Goal: Task Accomplishment & Management: Use online tool/utility

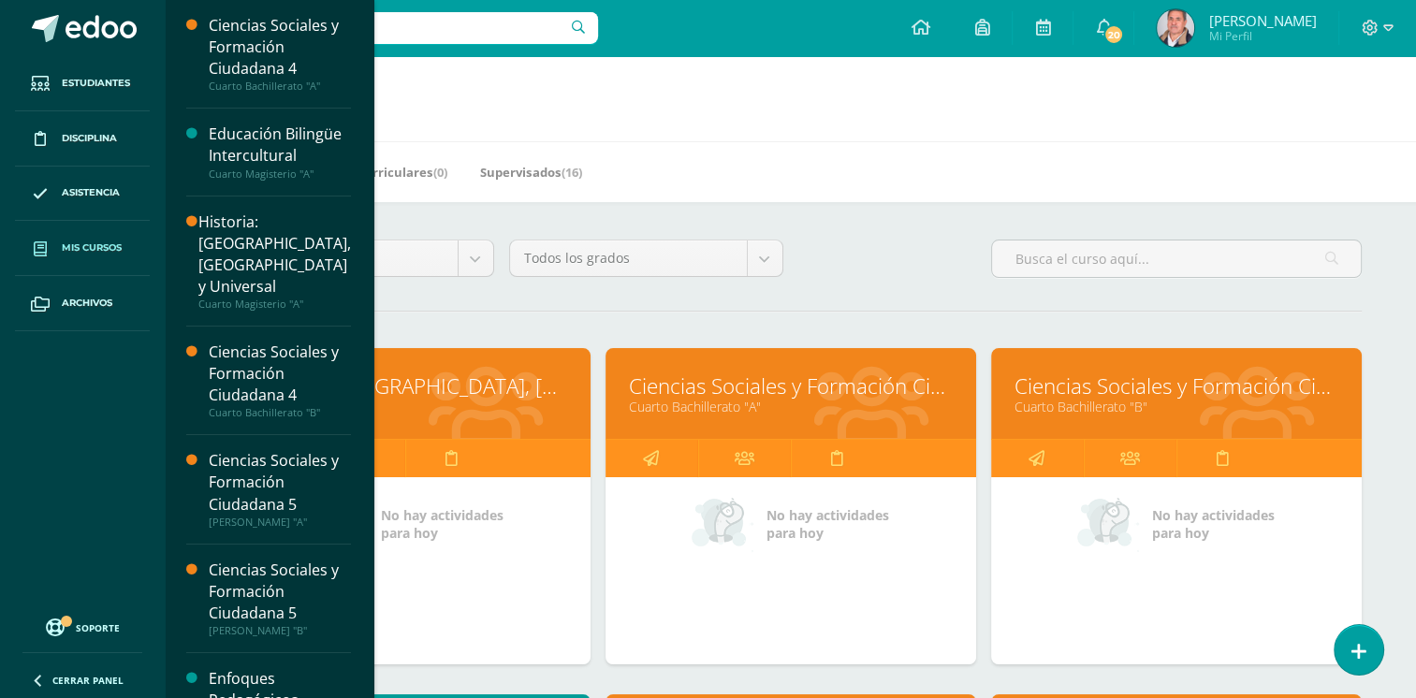
click at [749, 392] on link "Ciencias Sociales y Formación Ciudadana 4" at bounding box center [791, 386] width 324 height 29
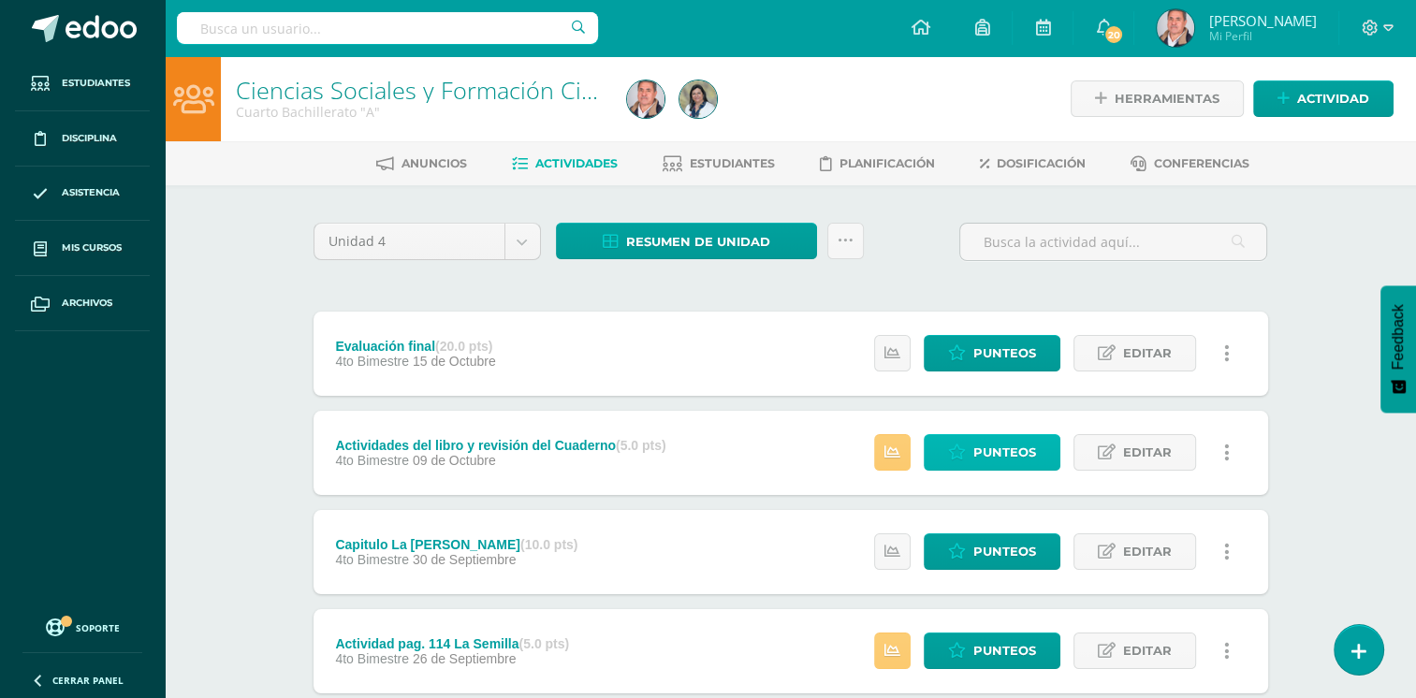
click at [1006, 454] on span "Punteos" at bounding box center [1005, 452] width 63 height 35
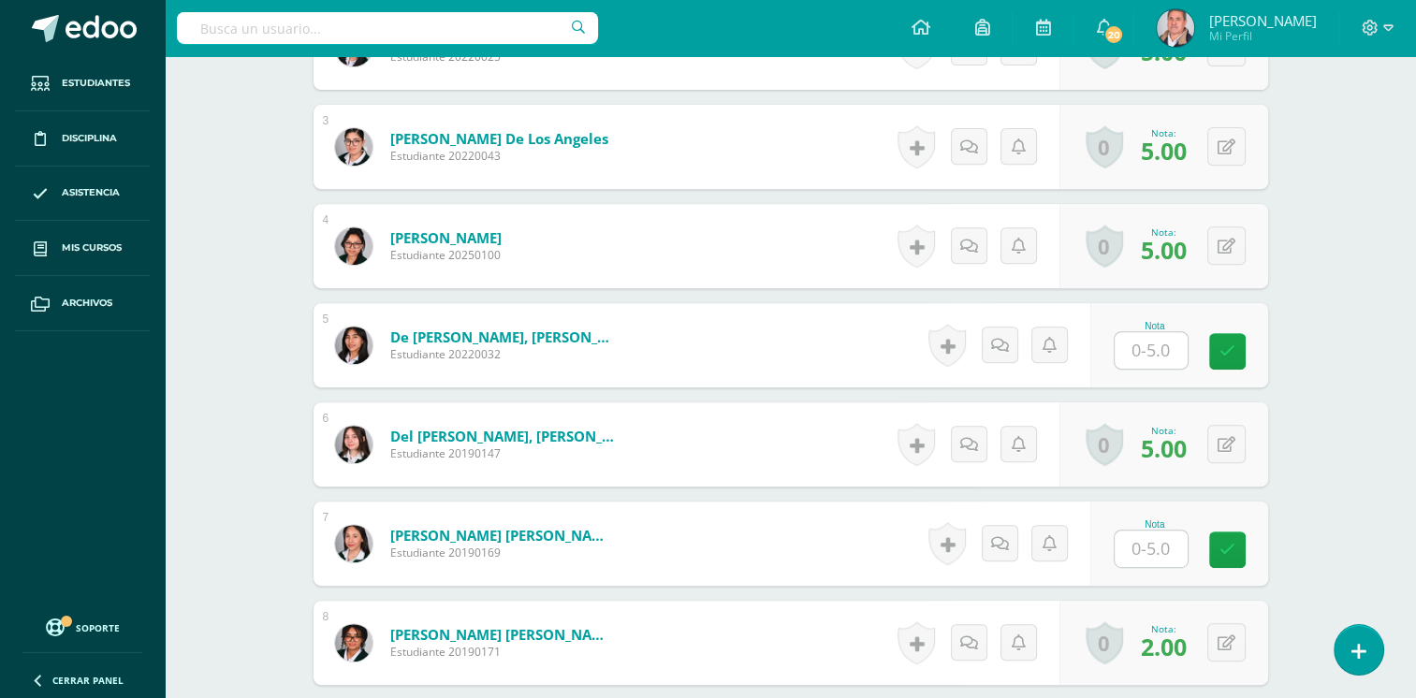
scroll to position [749, 0]
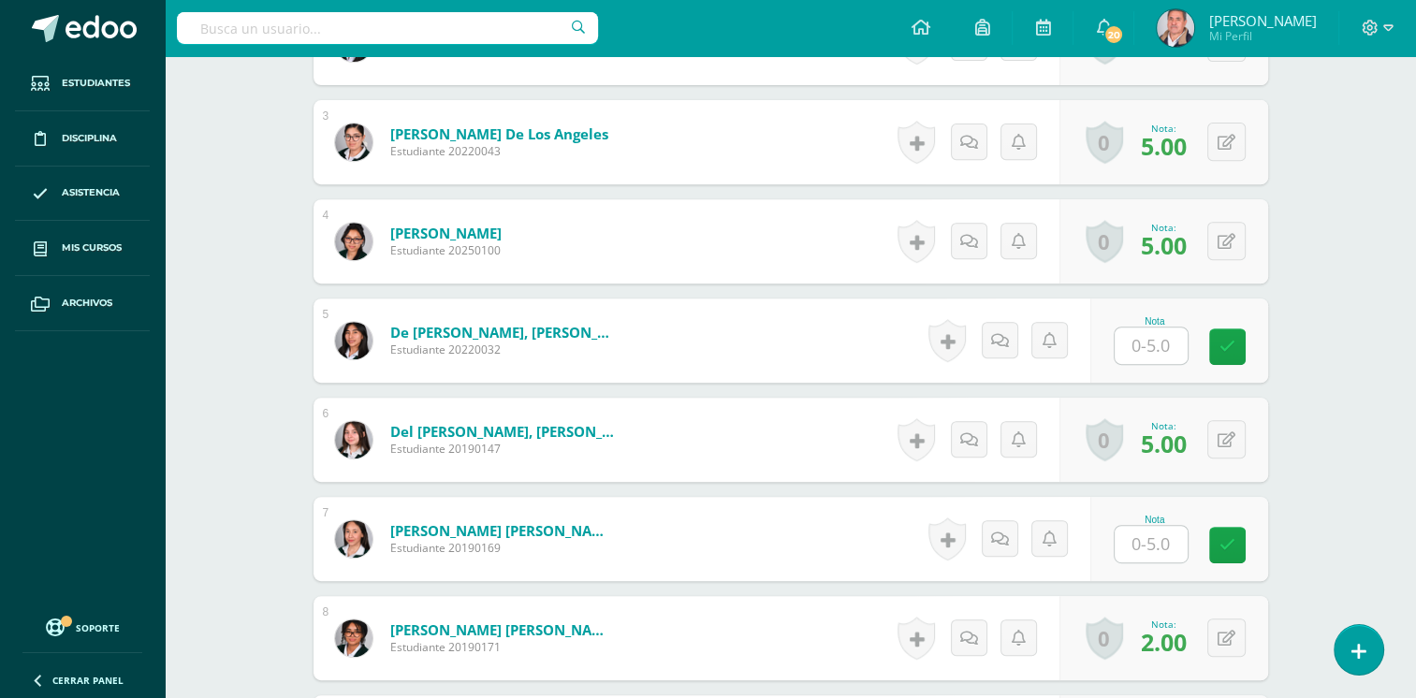
click at [1161, 354] on input "text" at bounding box center [1151, 346] width 73 height 37
click at [1138, 343] on input "text" at bounding box center [1161, 346] width 75 height 37
type input "5"
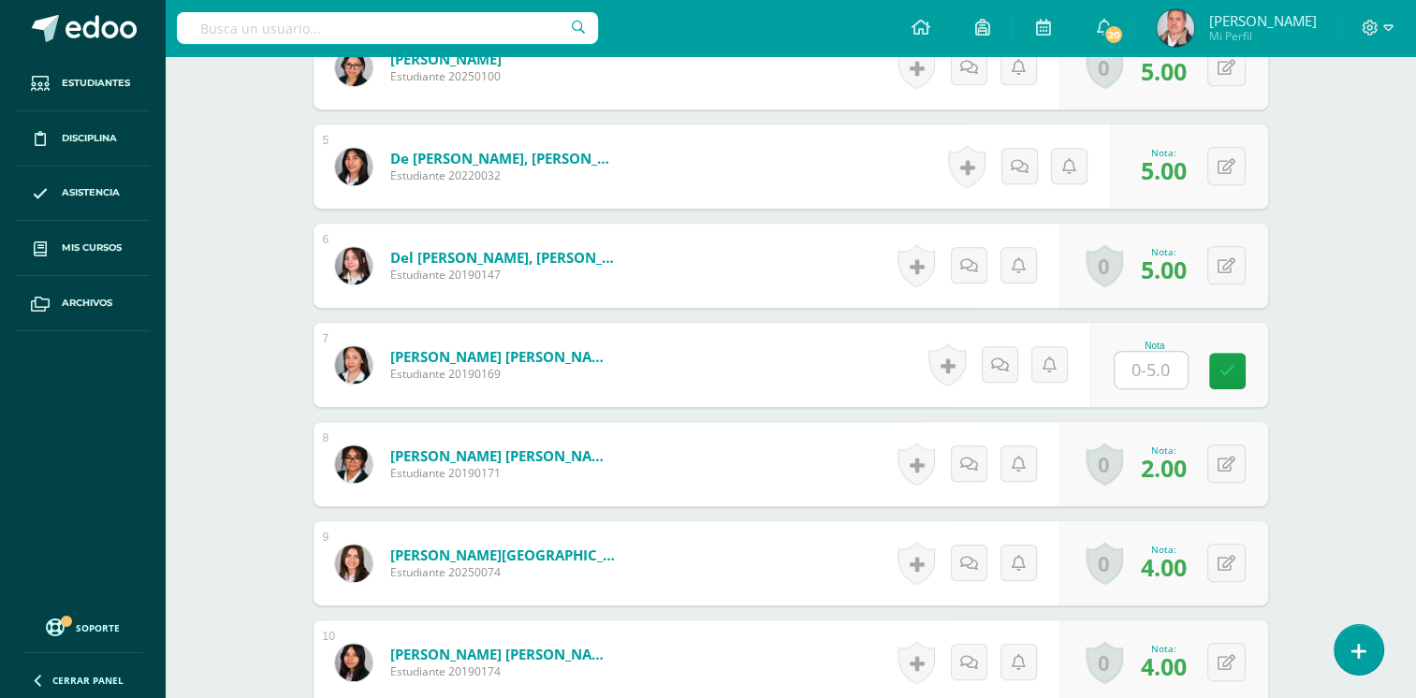
scroll to position [1000, 0]
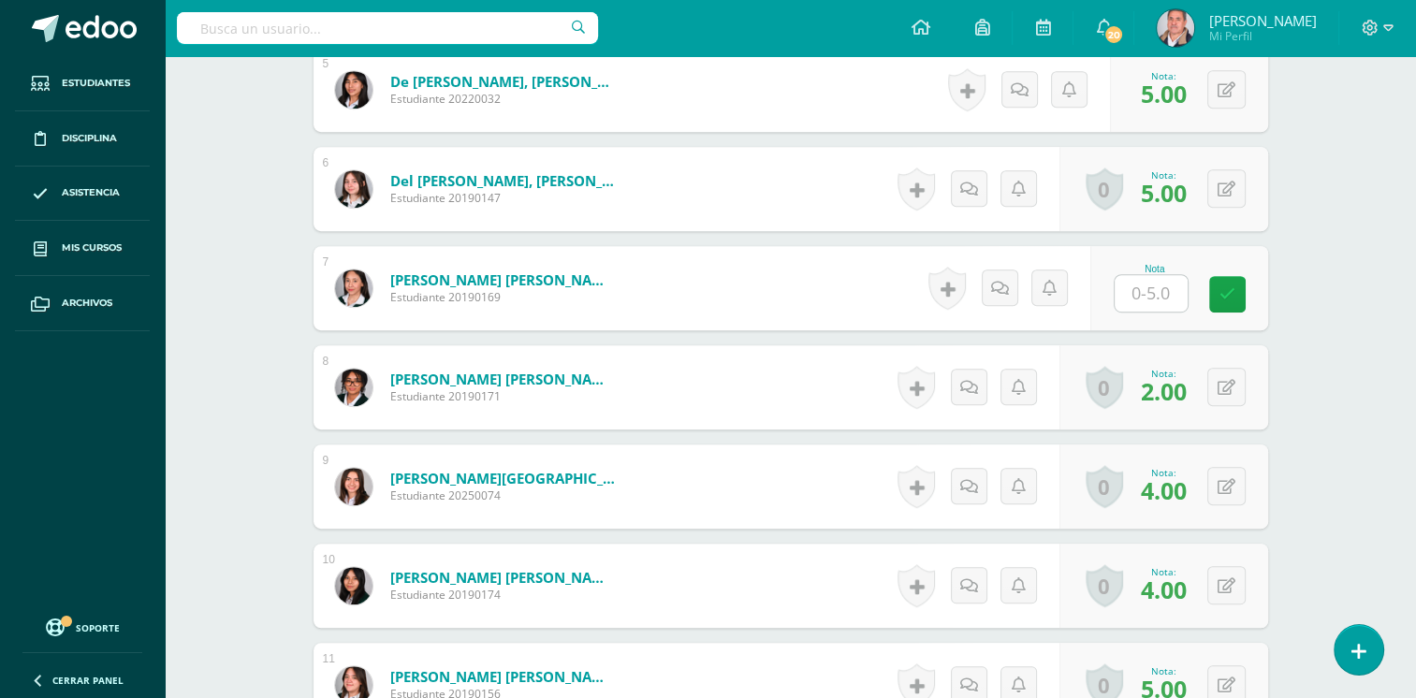
drag, startPoint x: 1141, startPoint y: 278, endPoint x: 1131, endPoint y: 261, distance: 19.7
click at [1141, 278] on input "text" at bounding box center [1151, 293] width 73 height 37
type input "0"
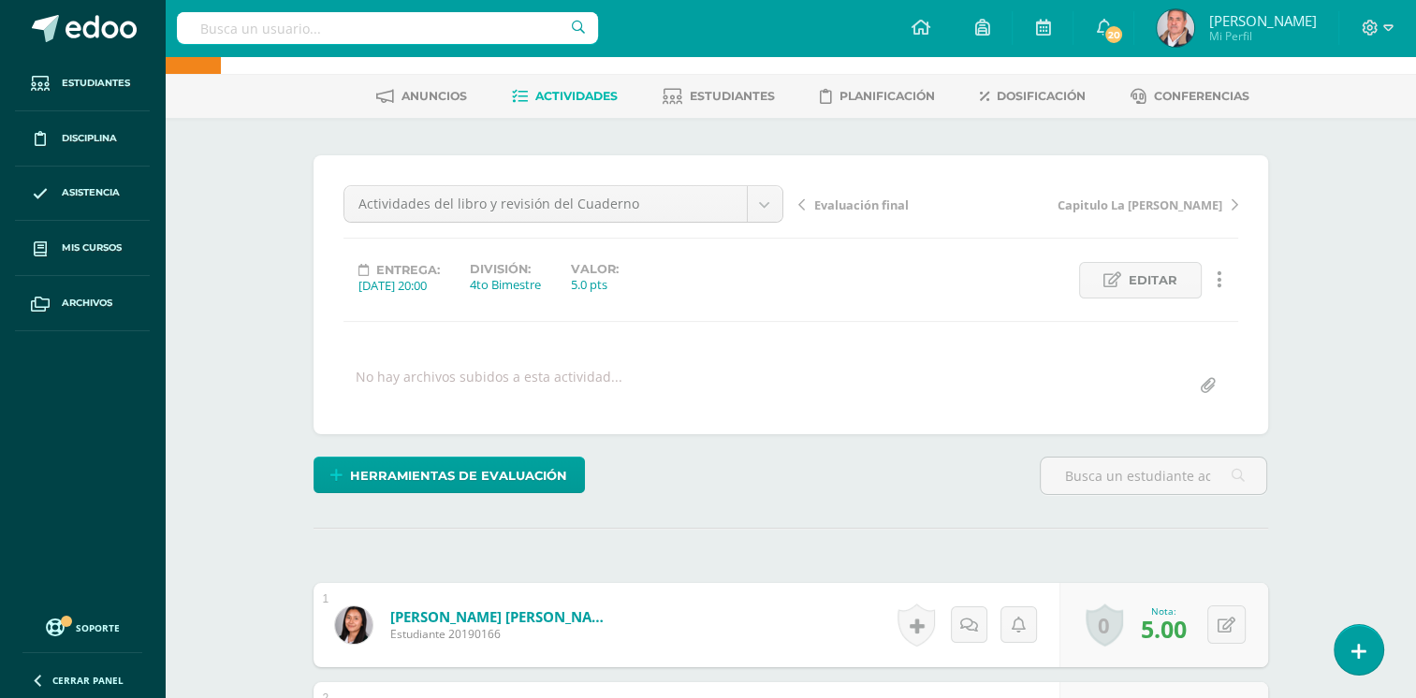
scroll to position [0, 0]
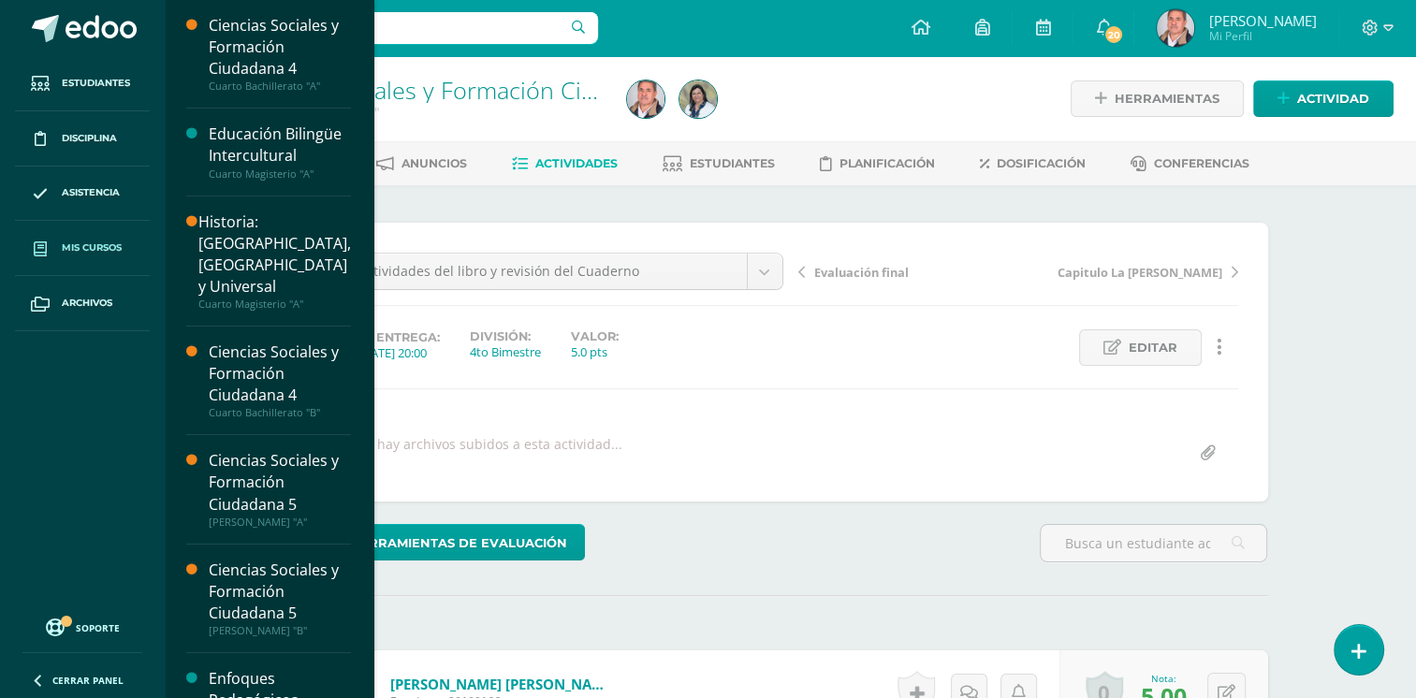
click at [90, 248] on span "Mis cursos" at bounding box center [92, 248] width 60 height 15
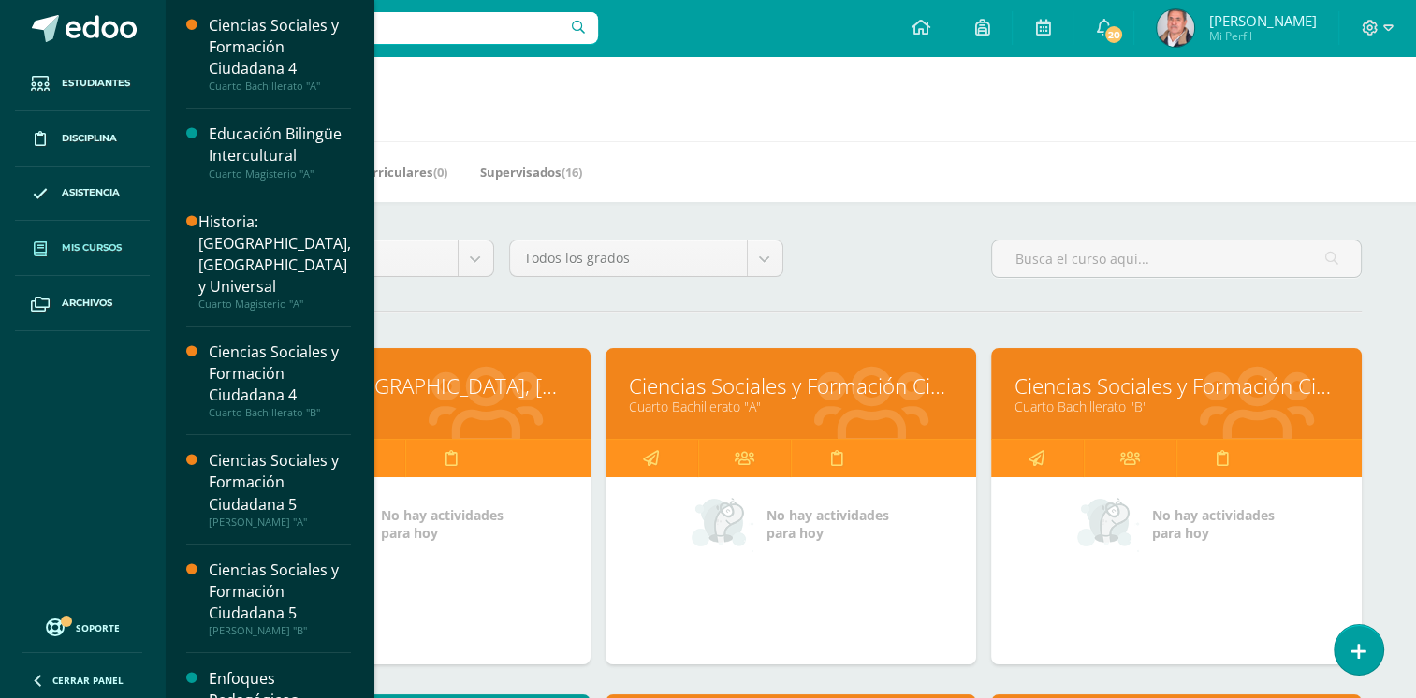
click at [1137, 394] on link "Ciencias Sociales y Formación Ciudadana 4" at bounding box center [1177, 386] width 324 height 29
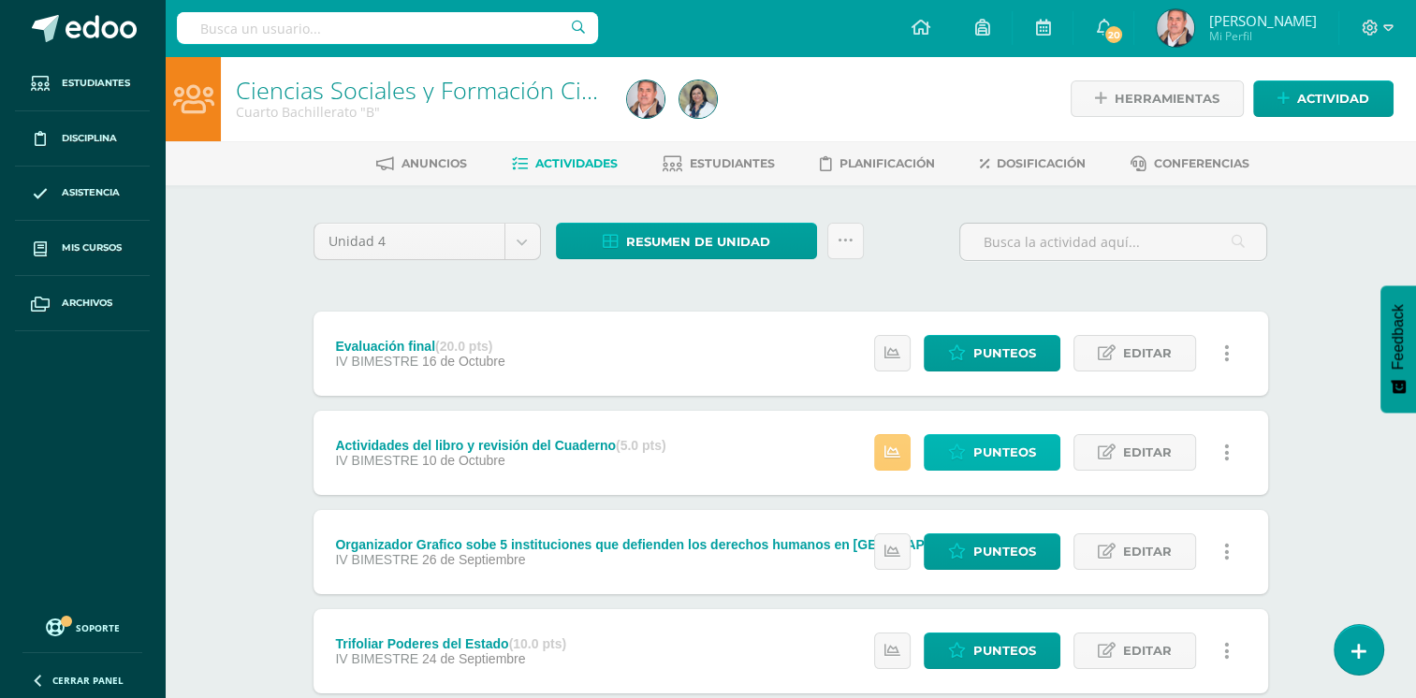
click at [999, 451] on span "Punteos" at bounding box center [1005, 452] width 63 height 35
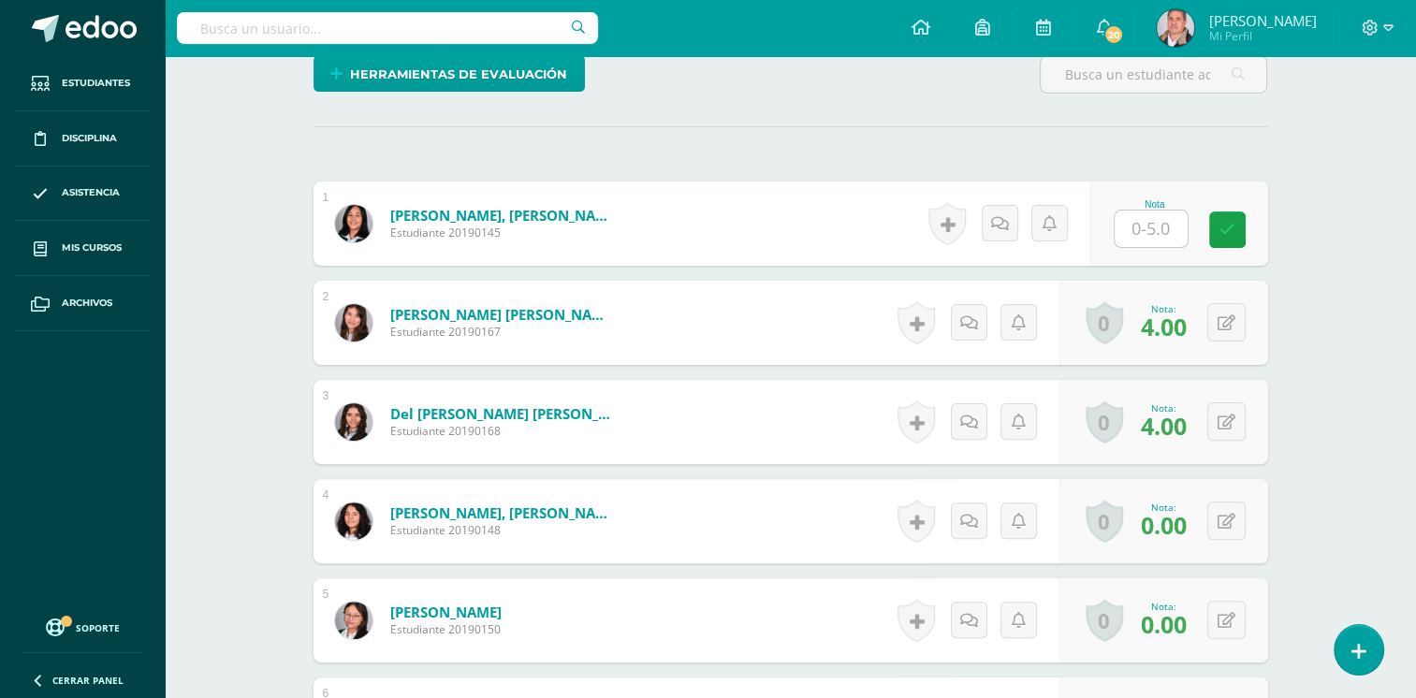
scroll to position [470, 0]
click at [1152, 223] on input "text" at bounding box center [1151, 228] width 73 height 37
type input "0"
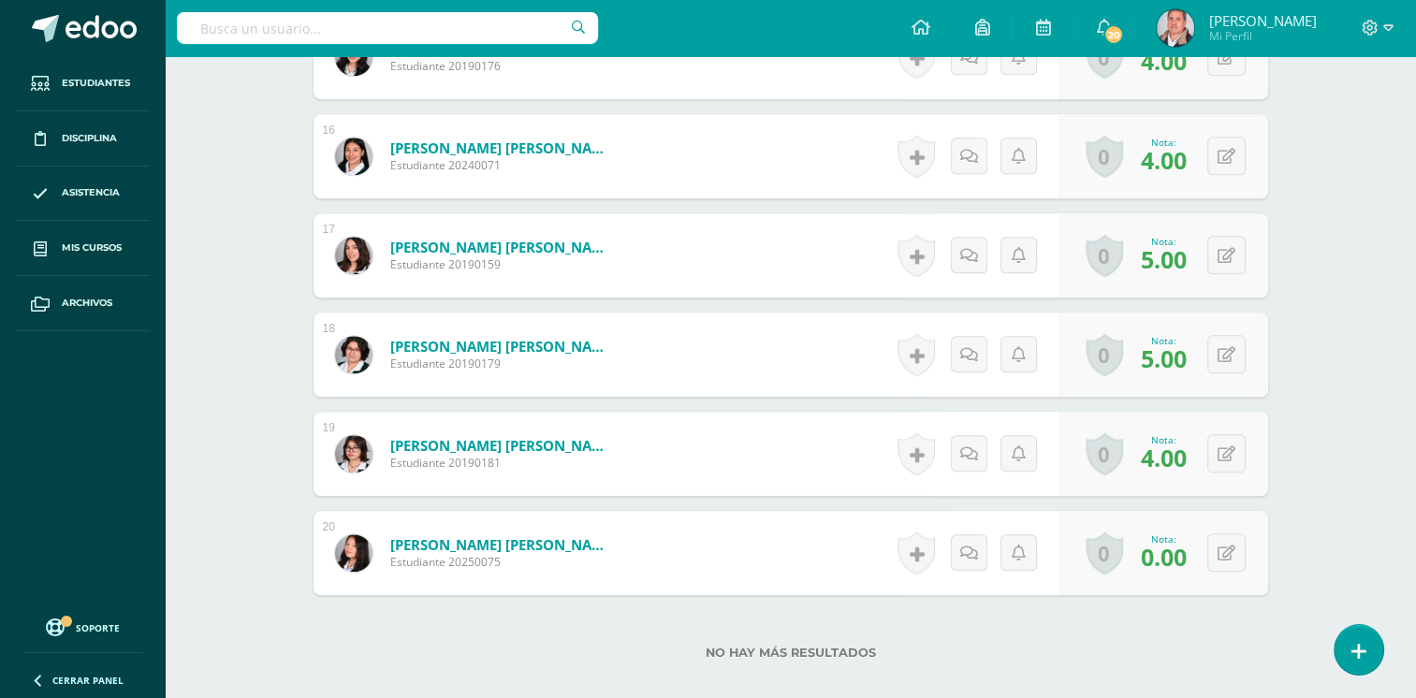
scroll to position [2061, 0]
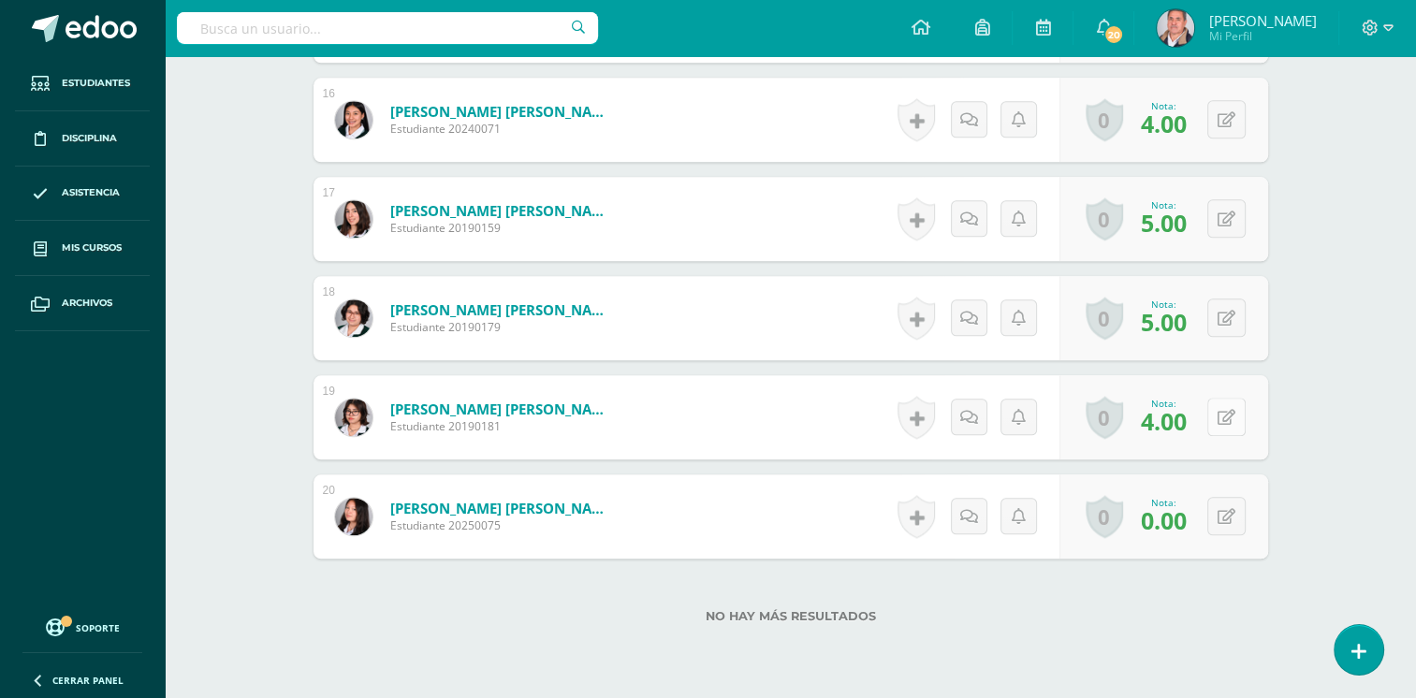
click at [1219, 414] on icon at bounding box center [1227, 418] width 18 height 16
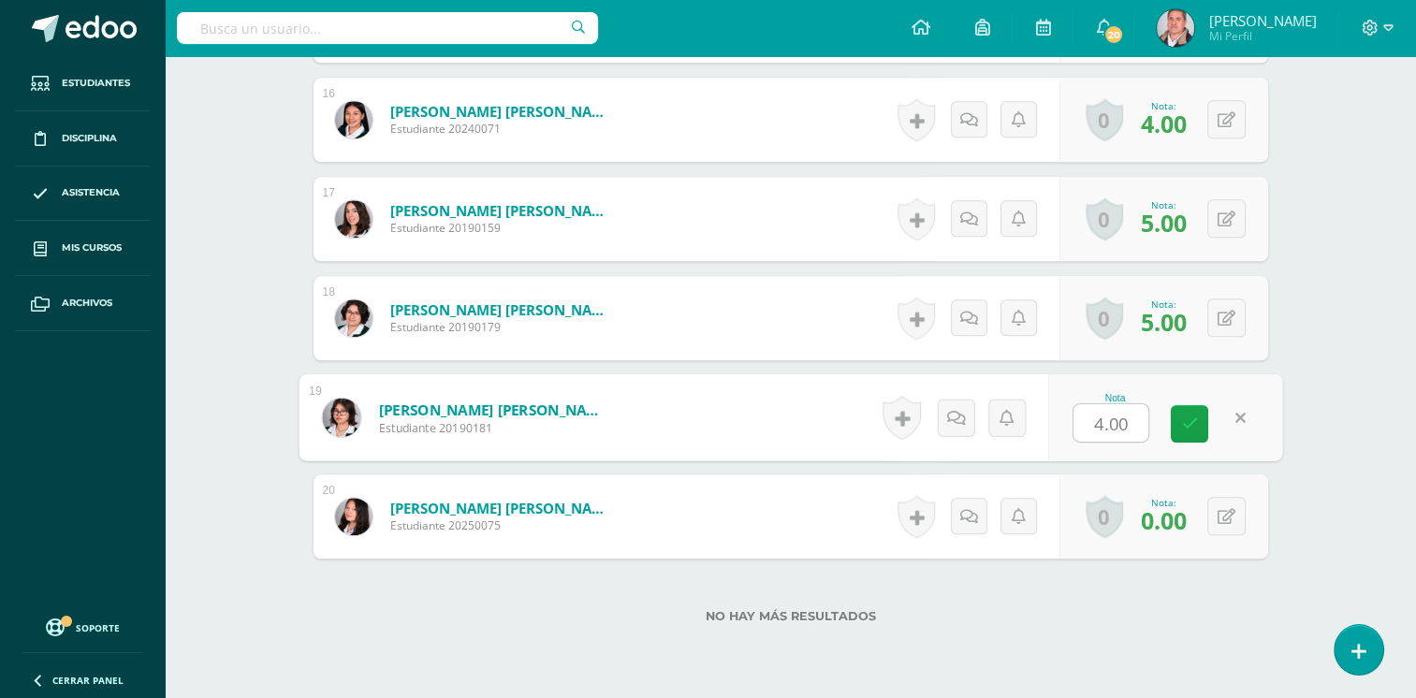
type input "5"
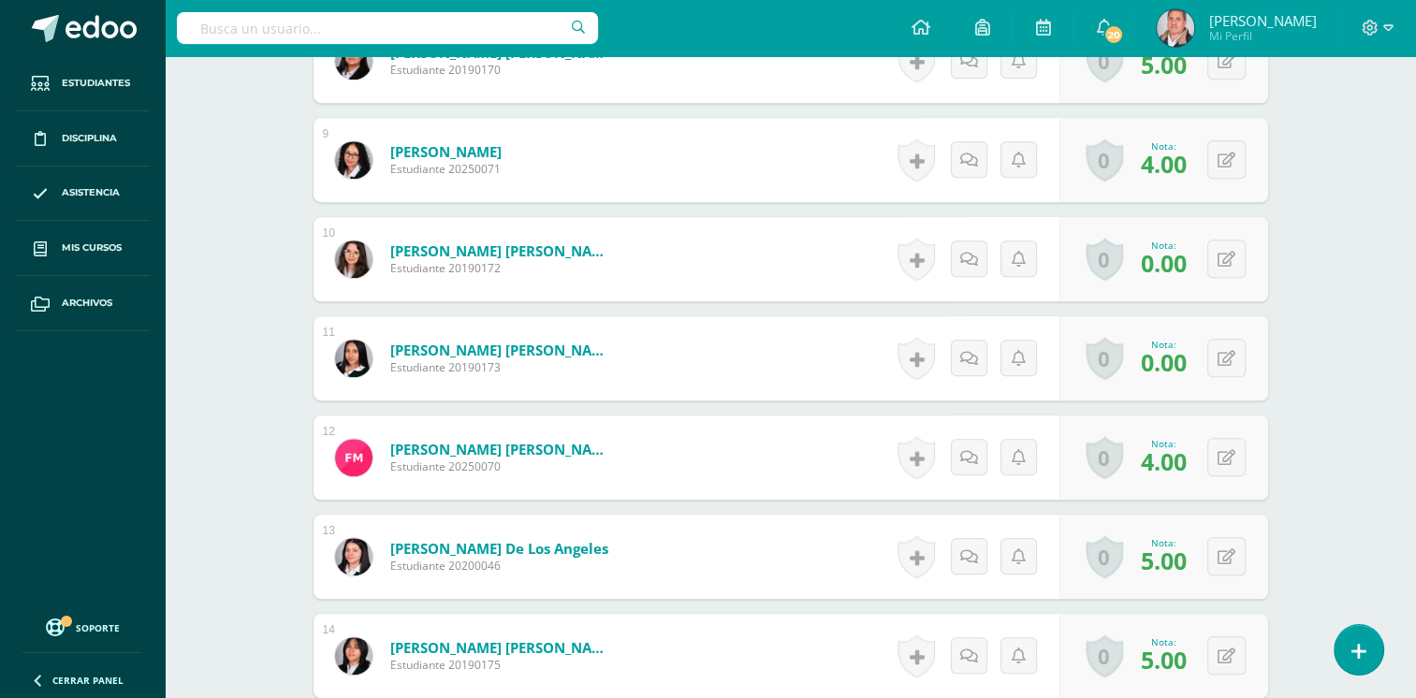
scroll to position [1292, 0]
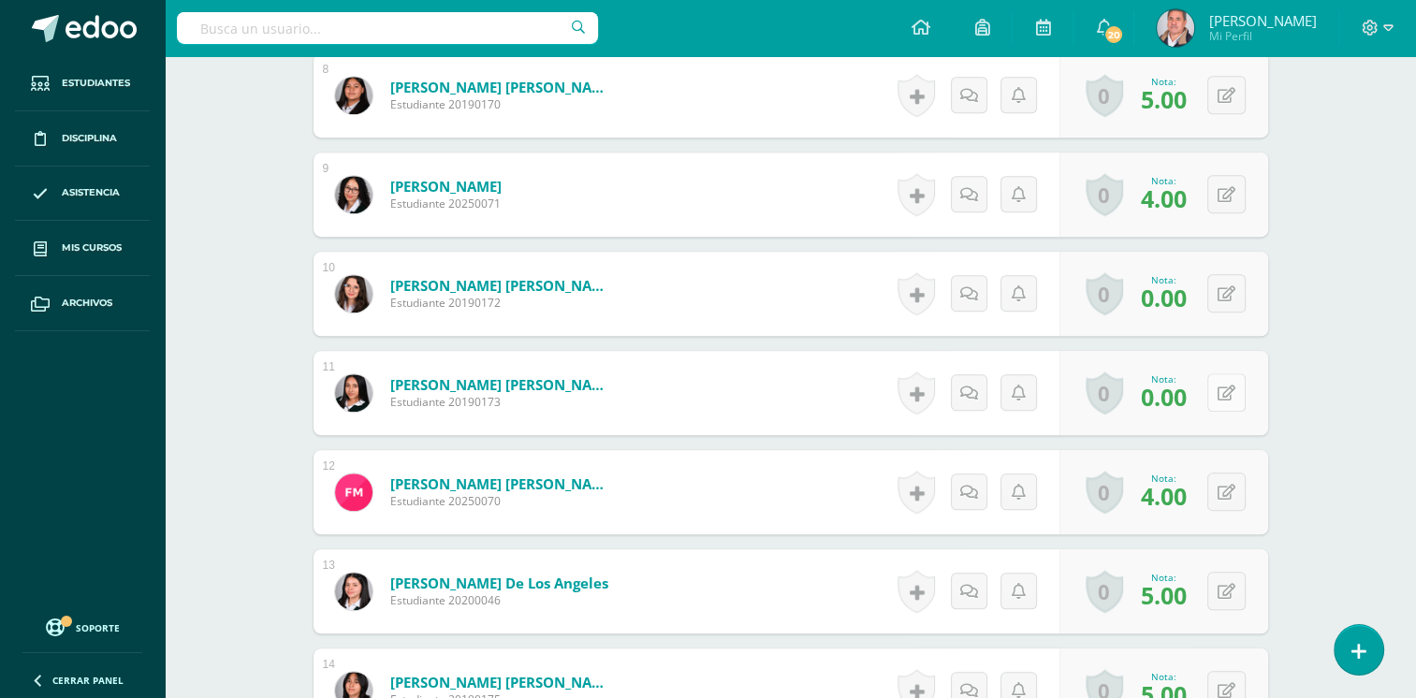
click at [1225, 389] on button at bounding box center [1227, 393] width 38 height 38
type input "5"
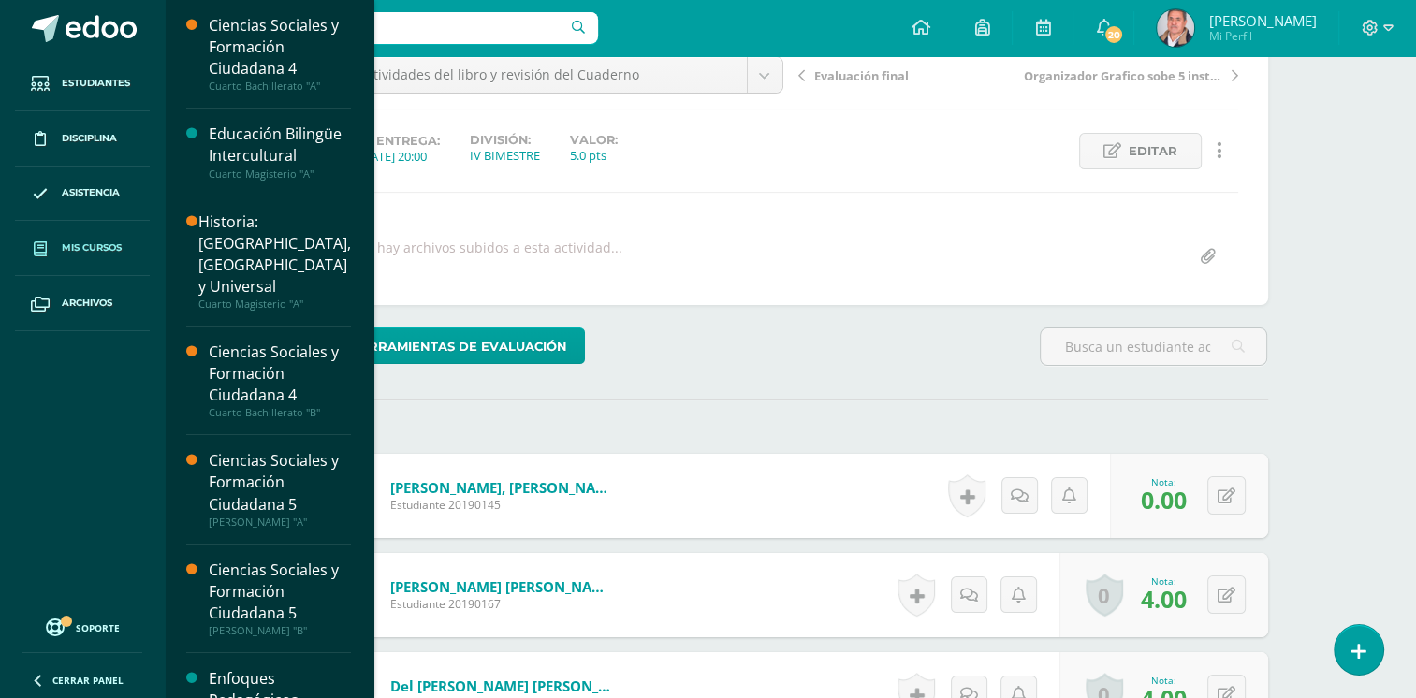
scroll to position [0, 0]
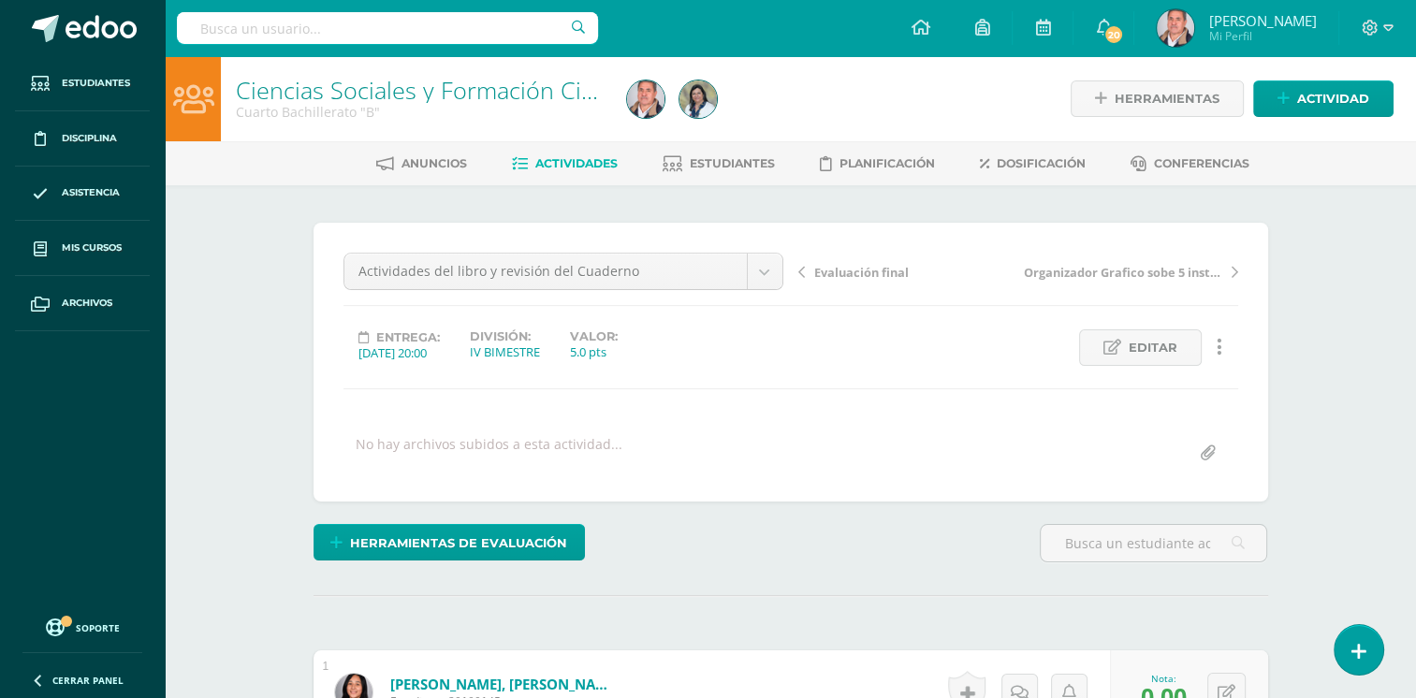
drag, startPoint x: 1371, startPoint y: 374, endPoint x: 1363, endPoint y: 343, distance: 31.8
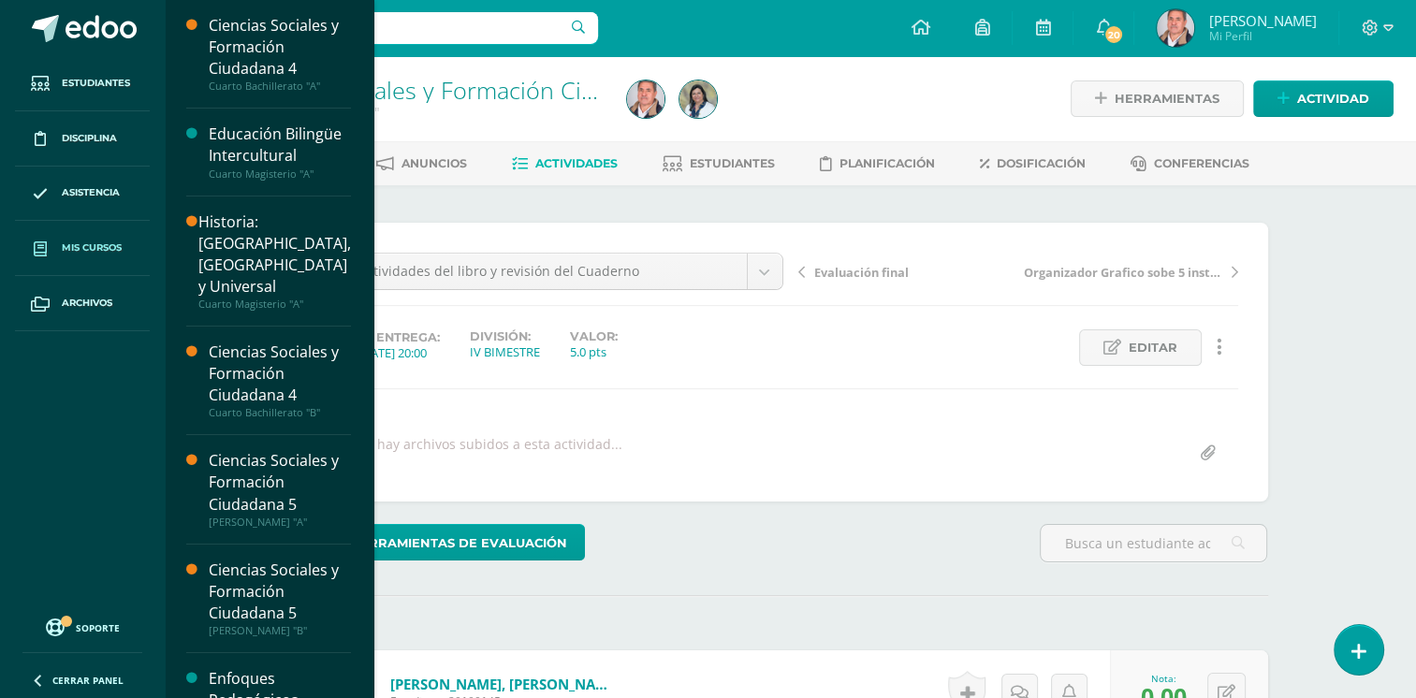
click at [103, 258] on link "Mis cursos" at bounding box center [82, 248] width 135 height 55
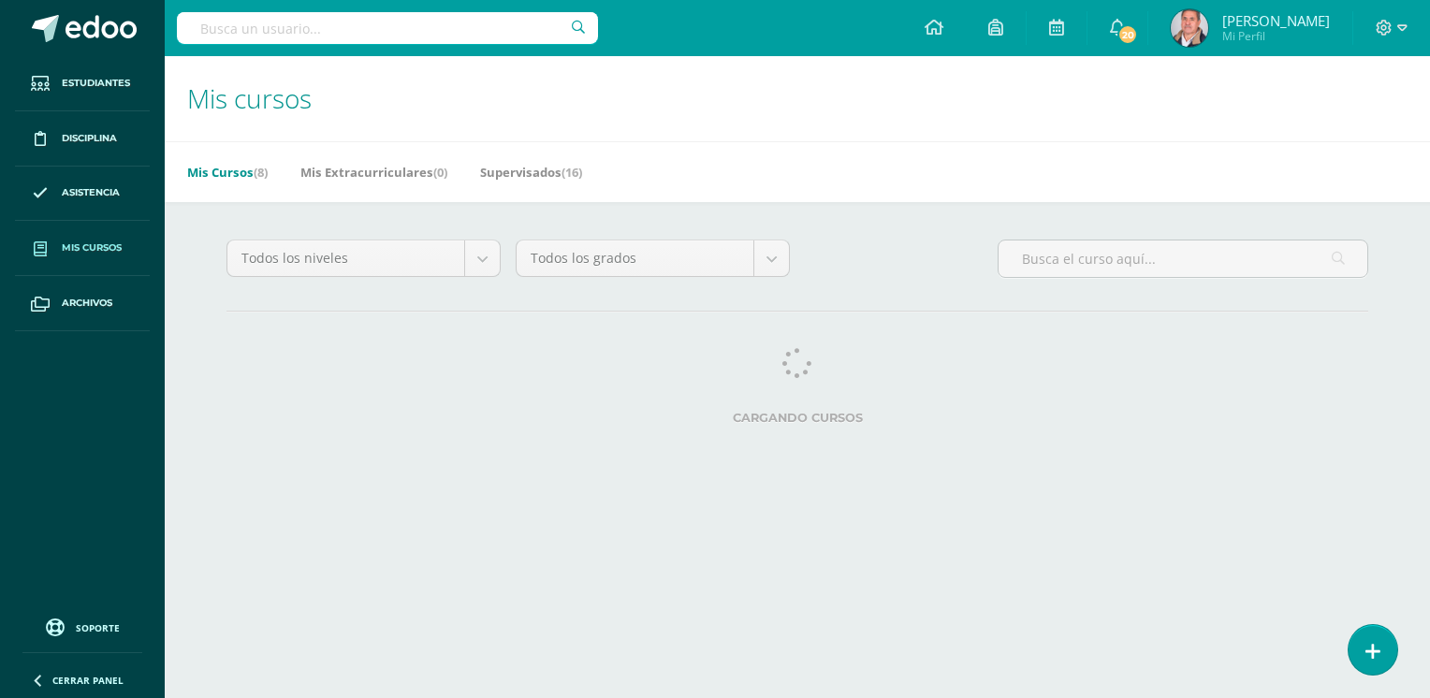
click at [111, 245] on span "Mis cursos" at bounding box center [92, 248] width 60 height 15
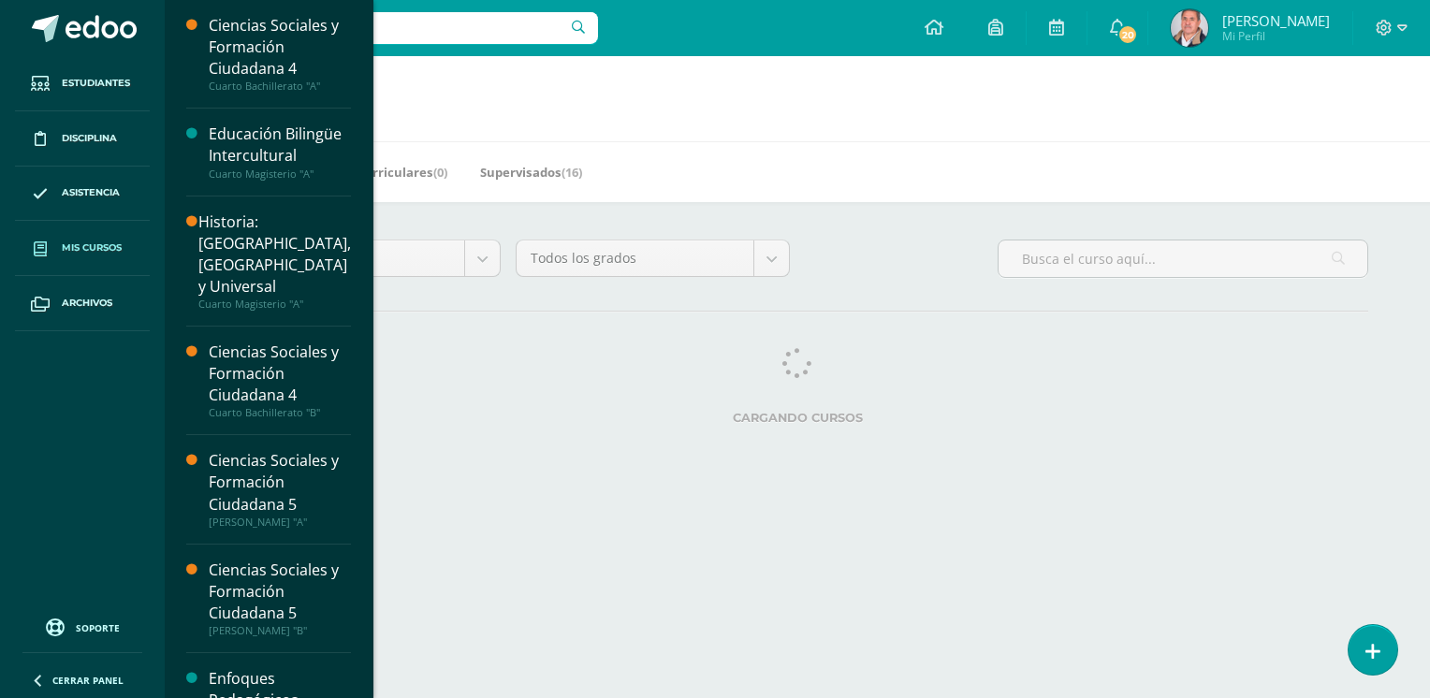
click at [81, 247] on span "Mis cursos" at bounding box center [92, 248] width 60 height 15
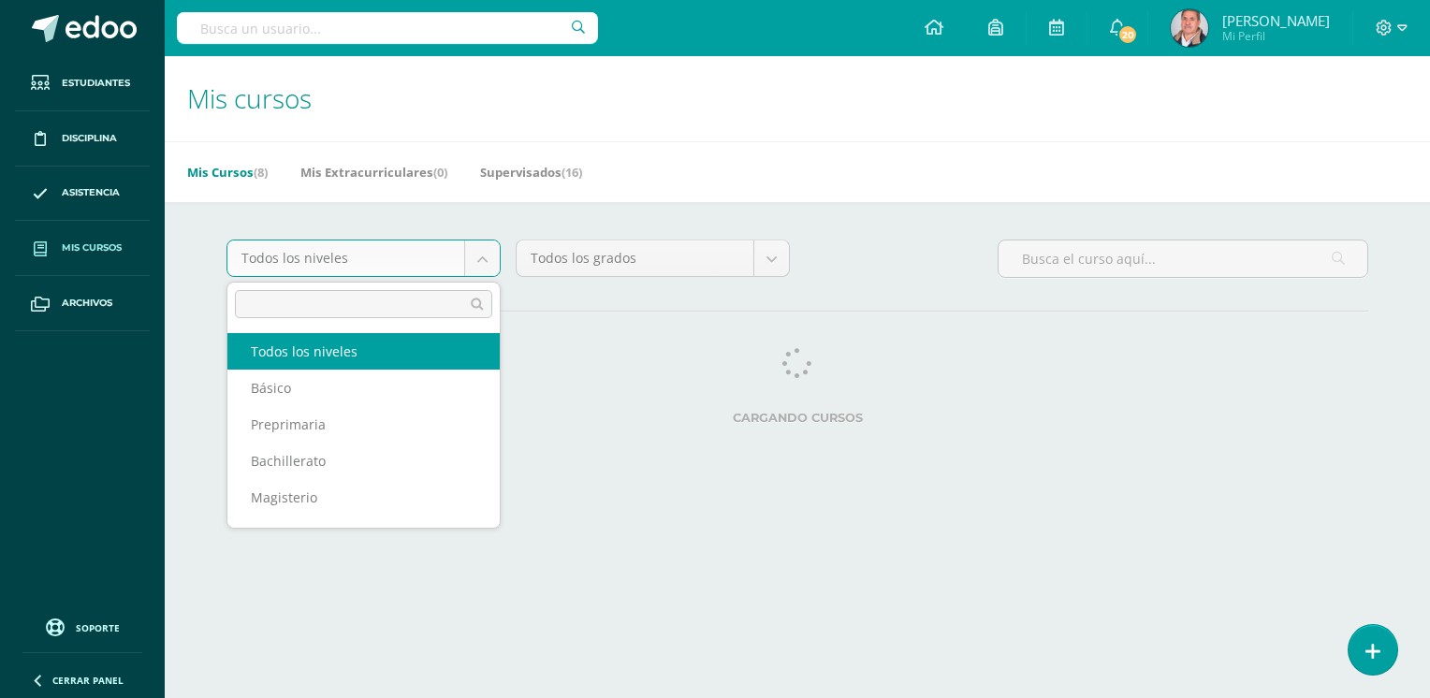
click at [614, 447] on body "Estudiantes Disciplina Asistencia Mis cursos Archivos Soporte Ayuda Reportar un…" at bounding box center [715, 235] width 1430 height 470
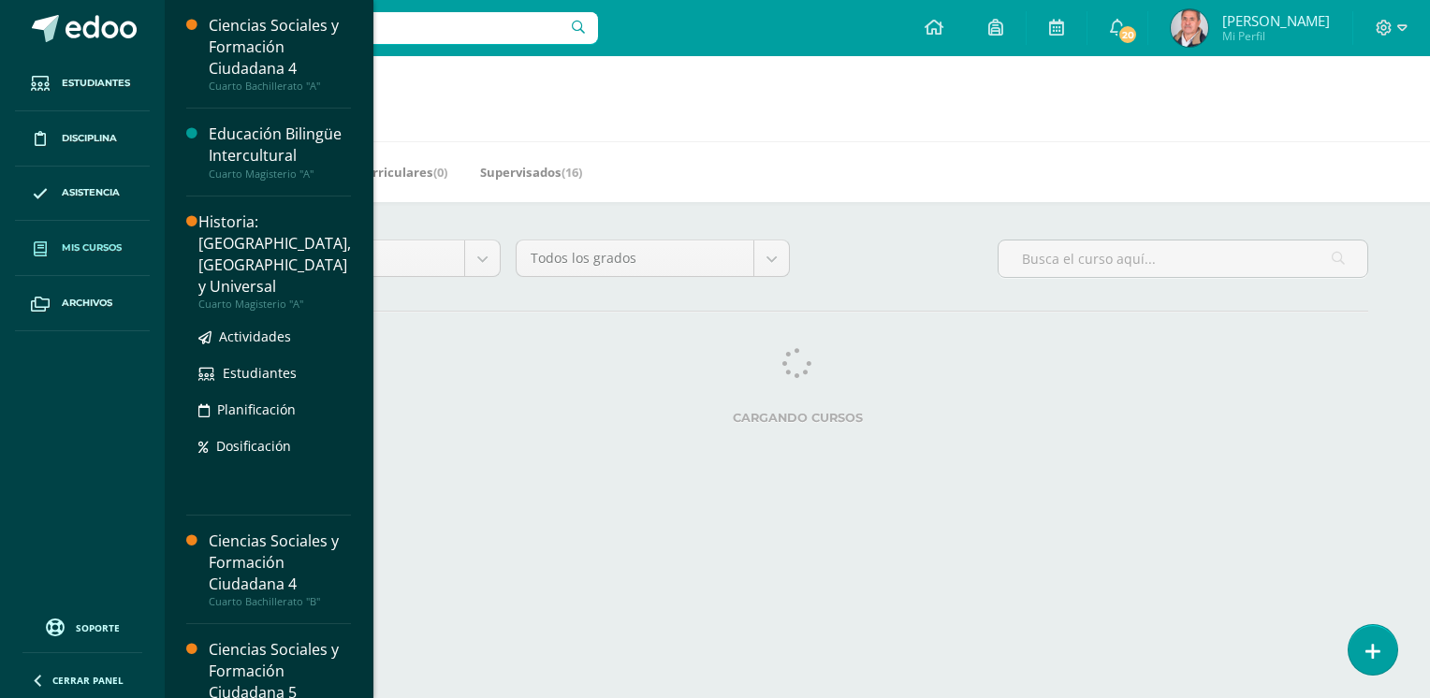
click at [225, 244] on div "Historia: [GEOGRAPHIC_DATA], [GEOGRAPHIC_DATA] y Universal" at bounding box center [274, 255] width 153 height 86
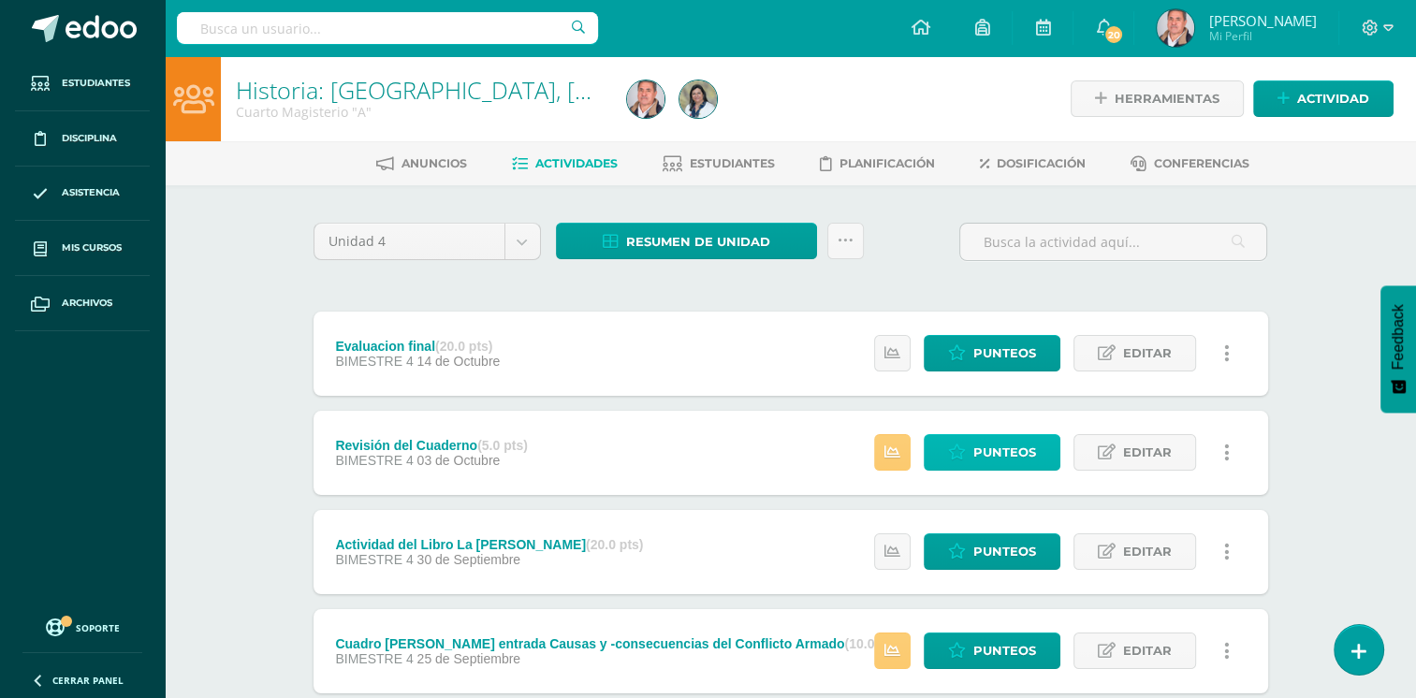
click at [975, 449] on link "Punteos" at bounding box center [992, 452] width 137 height 37
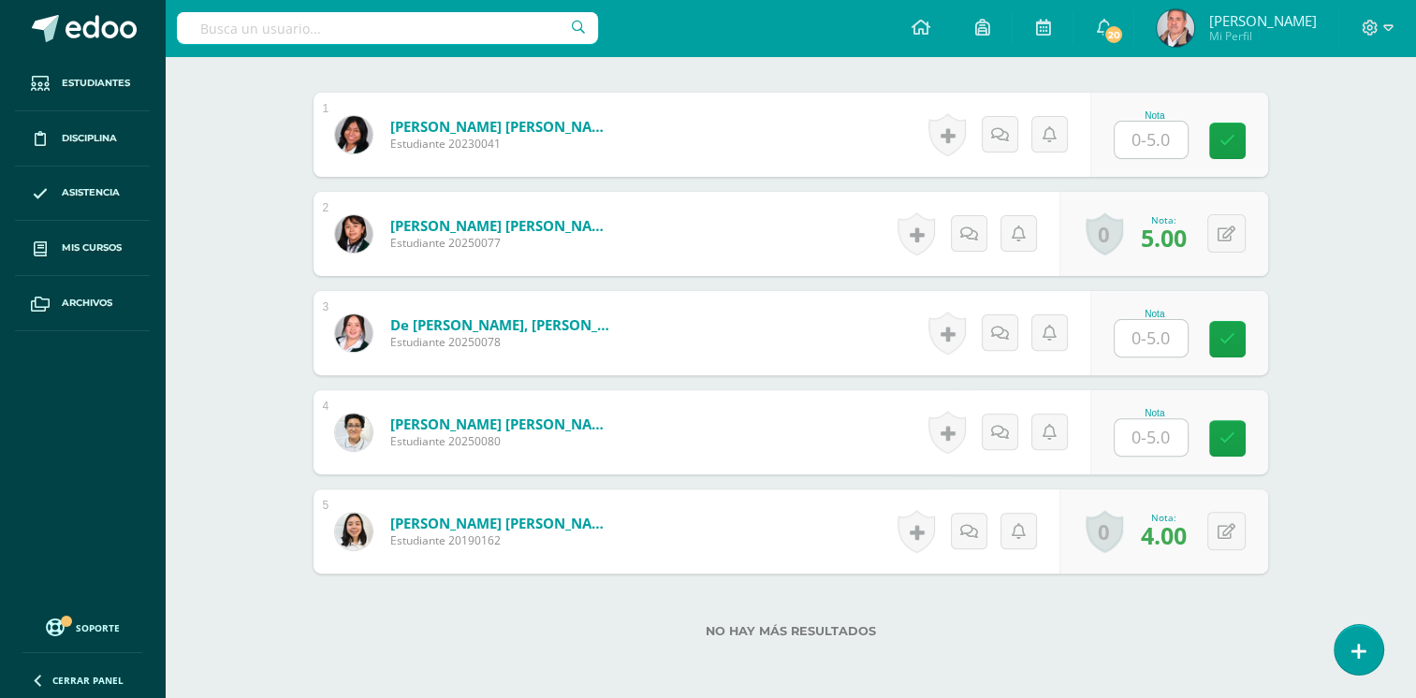
scroll to position [579, 0]
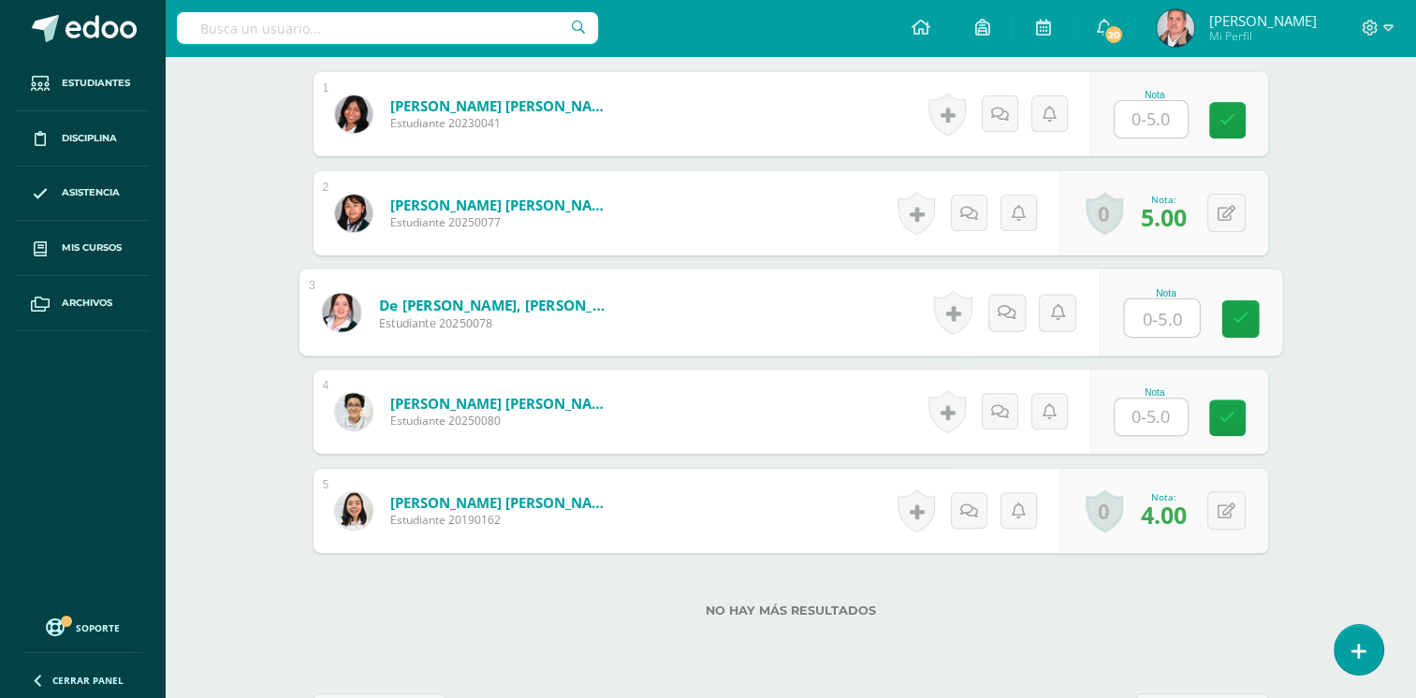
click at [1150, 312] on input "text" at bounding box center [1161, 318] width 75 height 37
click at [1177, 301] on input "text" at bounding box center [1161, 318] width 75 height 37
type input "5"
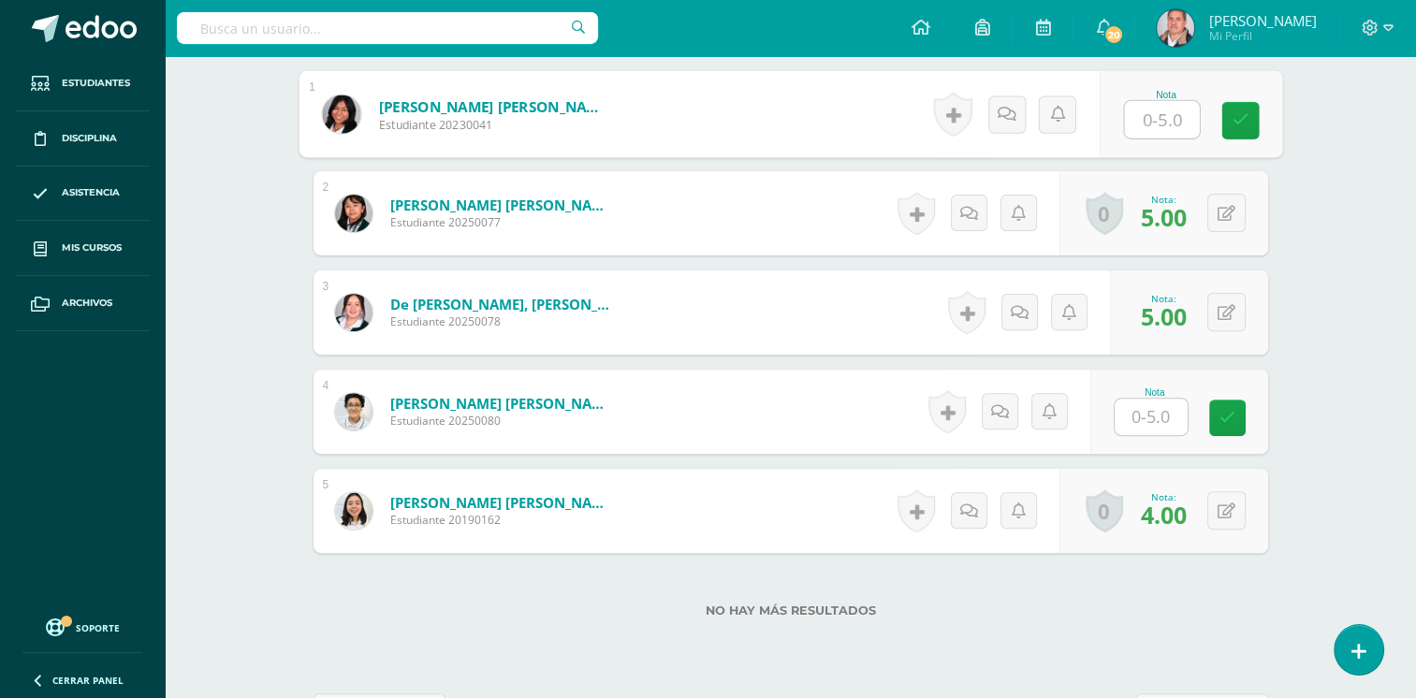
drag, startPoint x: 1158, startPoint y: 119, endPoint x: 1164, endPoint y: 144, distance: 25.9
click at [1158, 120] on input "text" at bounding box center [1161, 119] width 75 height 37
click at [1220, 107] on button at bounding box center [1239, 114] width 39 height 39
type input "0"
click at [1223, 414] on icon at bounding box center [1228, 418] width 16 height 16
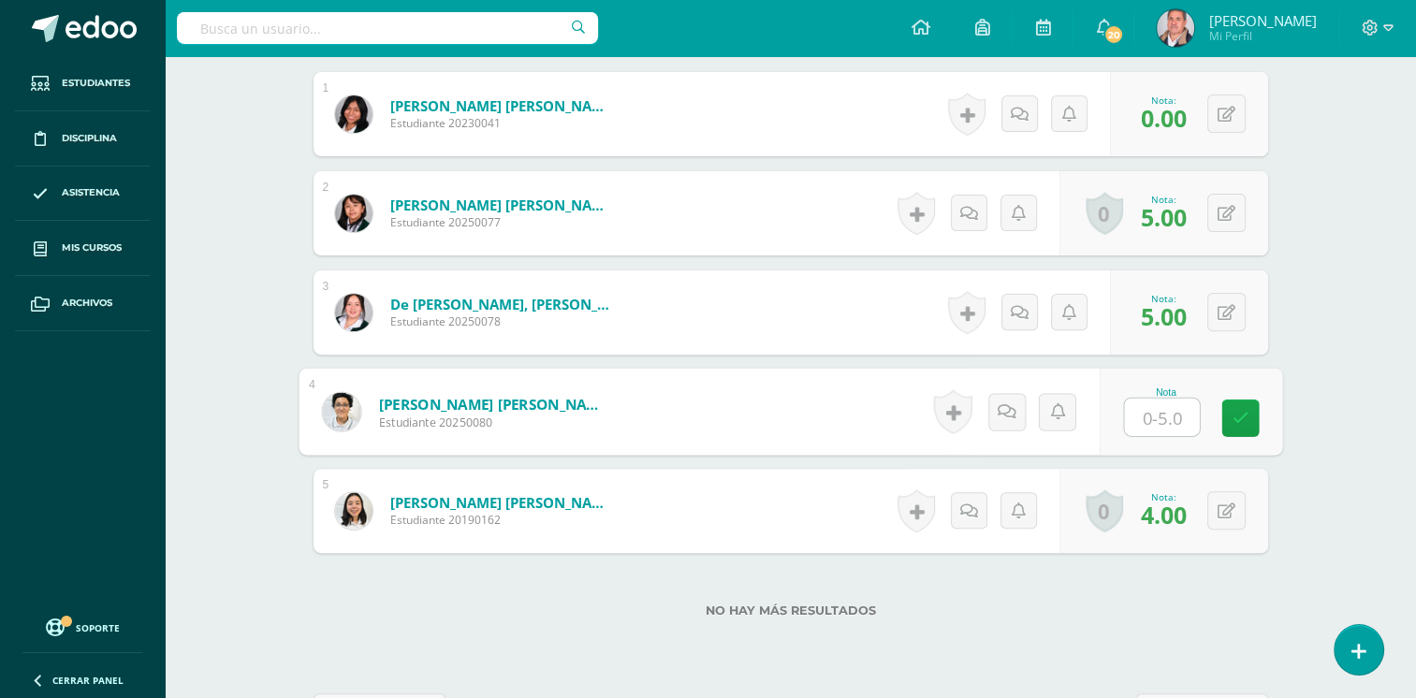
click at [1172, 414] on input "text" at bounding box center [1161, 417] width 75 height 37
type input "0."
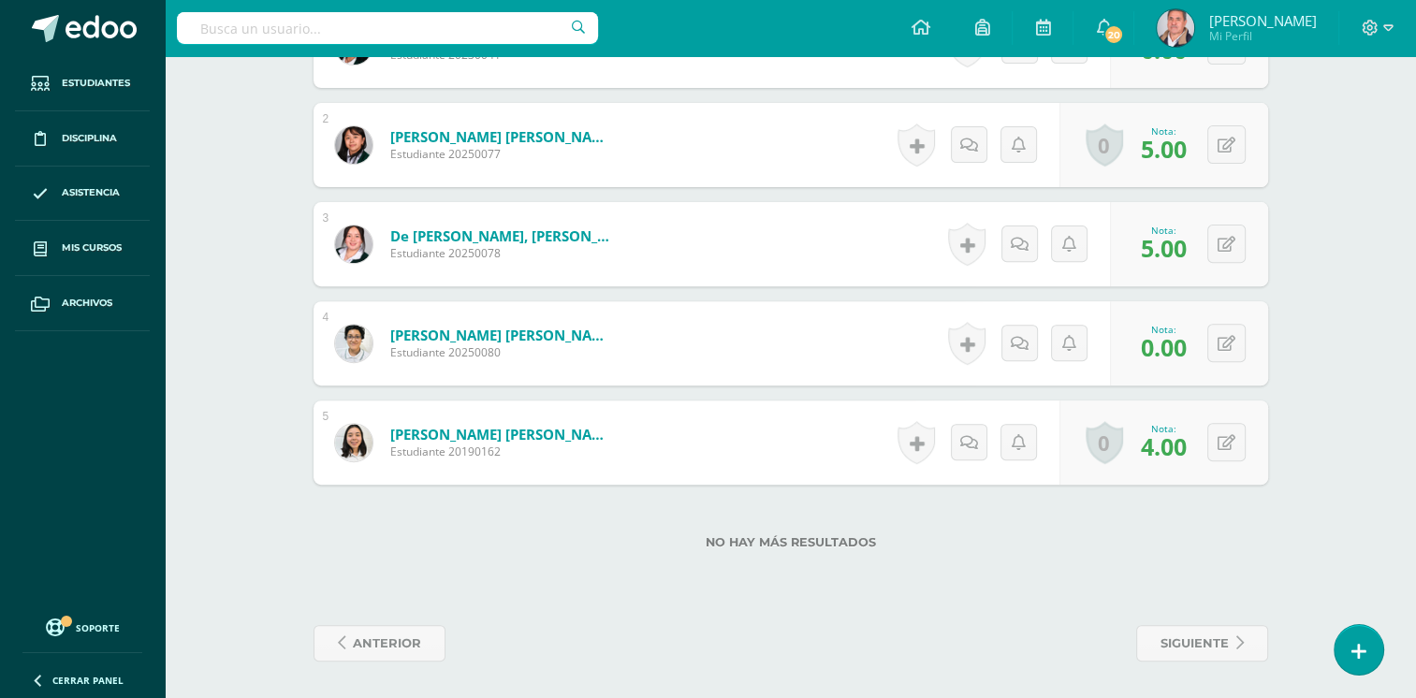
scroll to position [0, 0]
